Goal: Check status

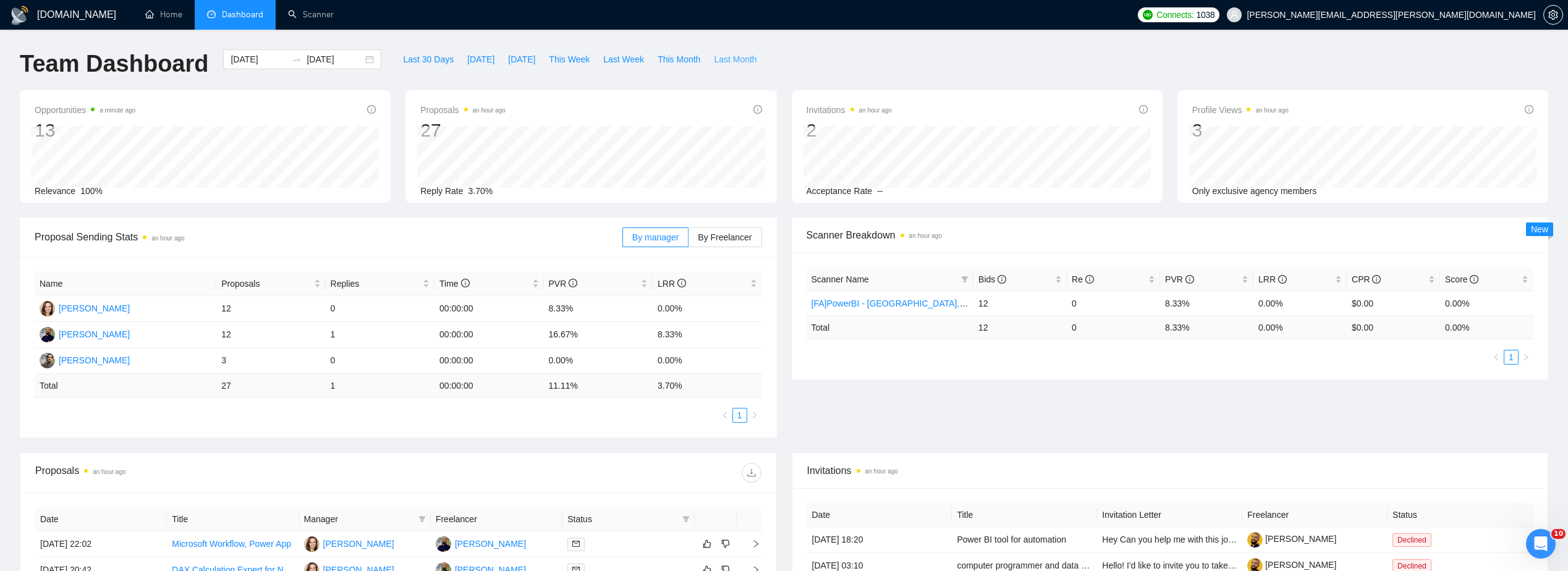
click at [719, 58] on span "Last Month" at bounding box center [735, 59] width 43 height 14
type input "[DATE]"
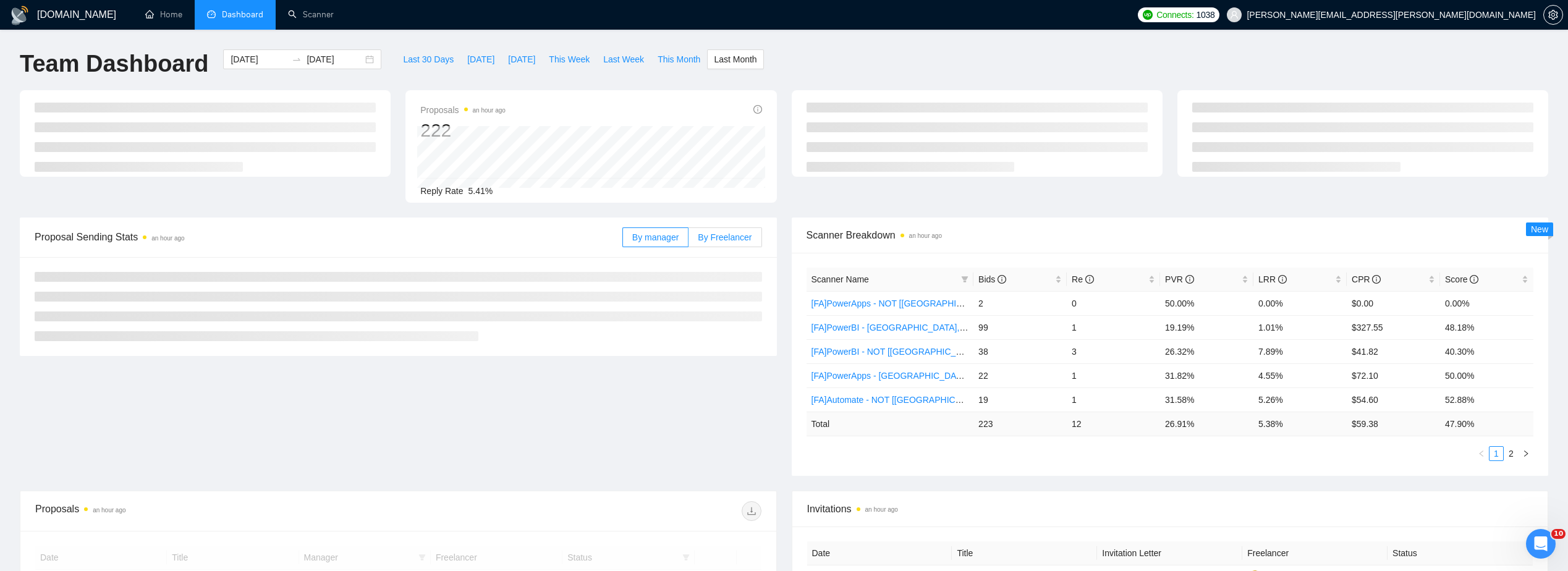
click at [726, 230] on label "By Freelancer" at bounding box center [725, 238] width 73 height 20
click at [689, 240] on input "By Freelancer" at bounding box center [689, 240] width 0 height 0
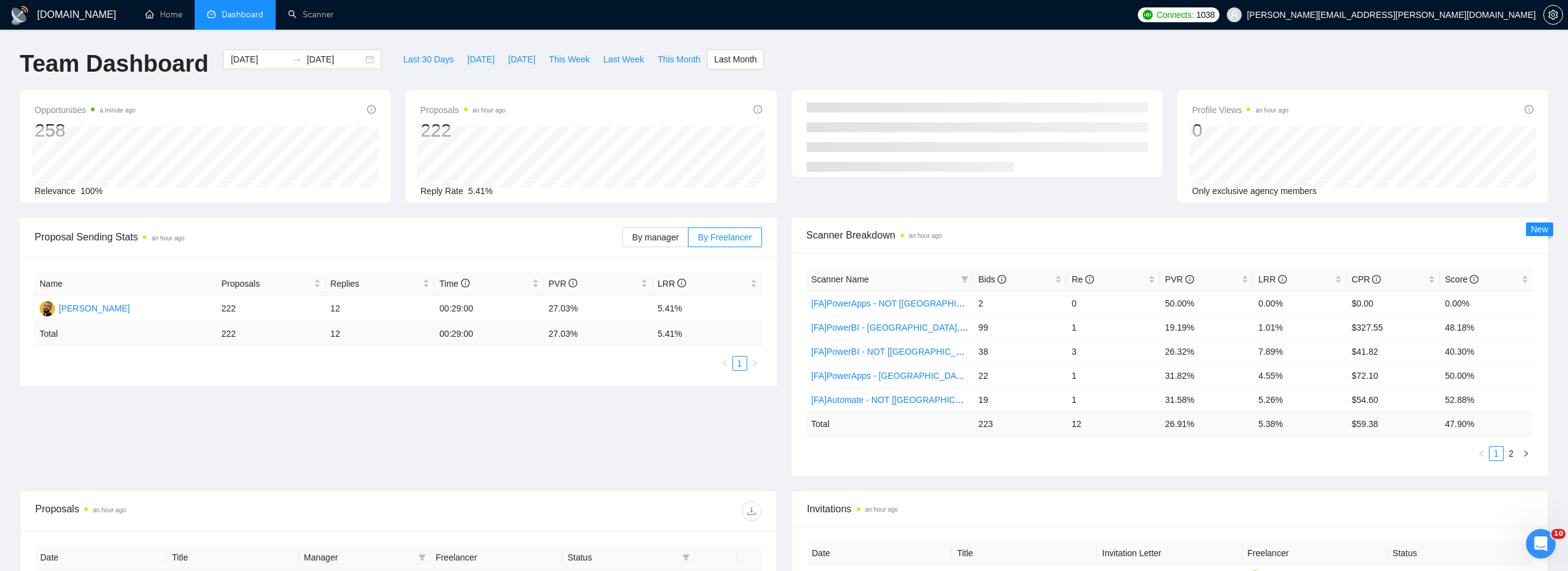
click at [777, 248] on div "Proposal Sending Stats an hour ago By manager By Freelancer Name Proposals Repl…" at bounding box center [398, 301] width 772 height 168
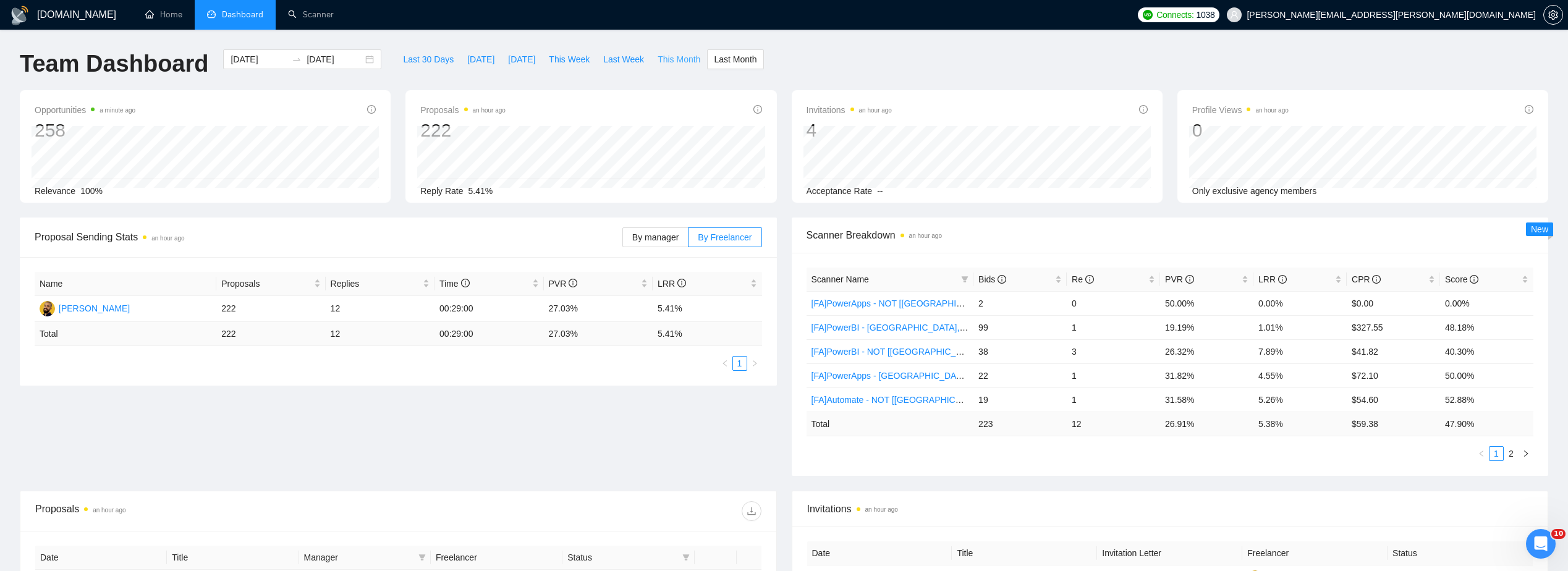
click at [657, 61] on span "This Month" at bounding box center [679, 59] width 43 height 14
type input "[DATE]"
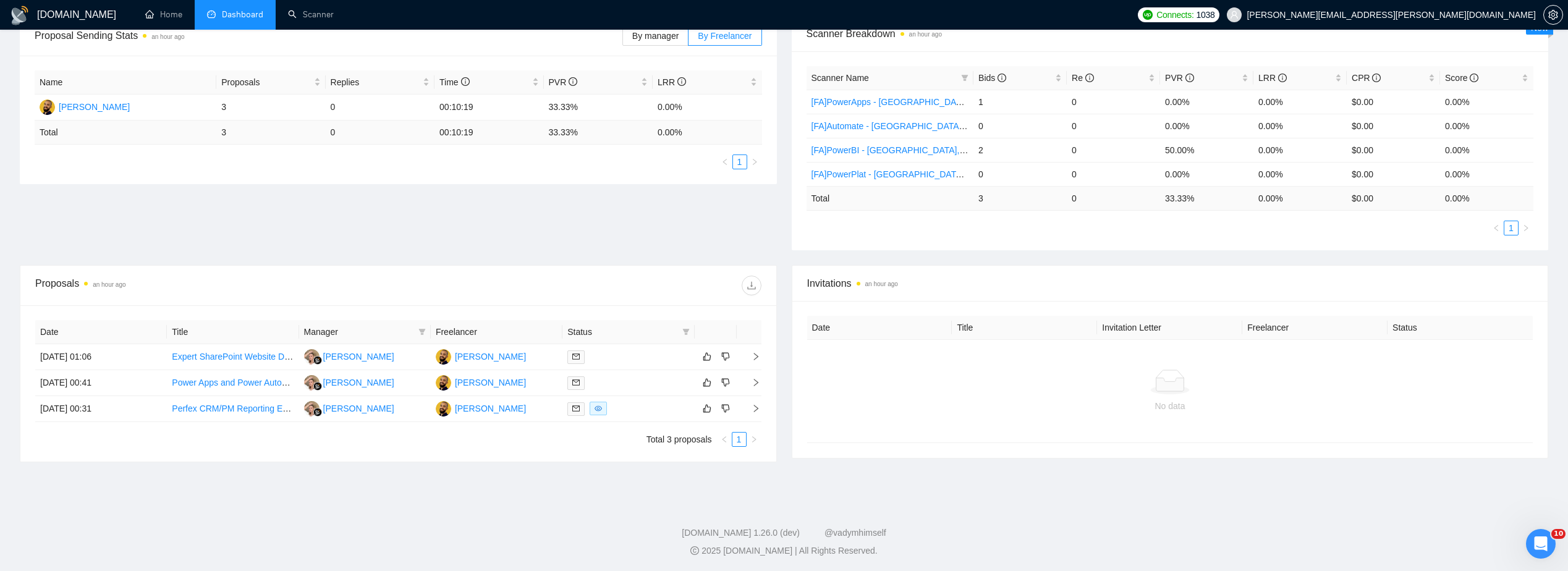
scroll to position [203, 0]
